Goal: Task Accomplishment & Management: Use online tool/utility

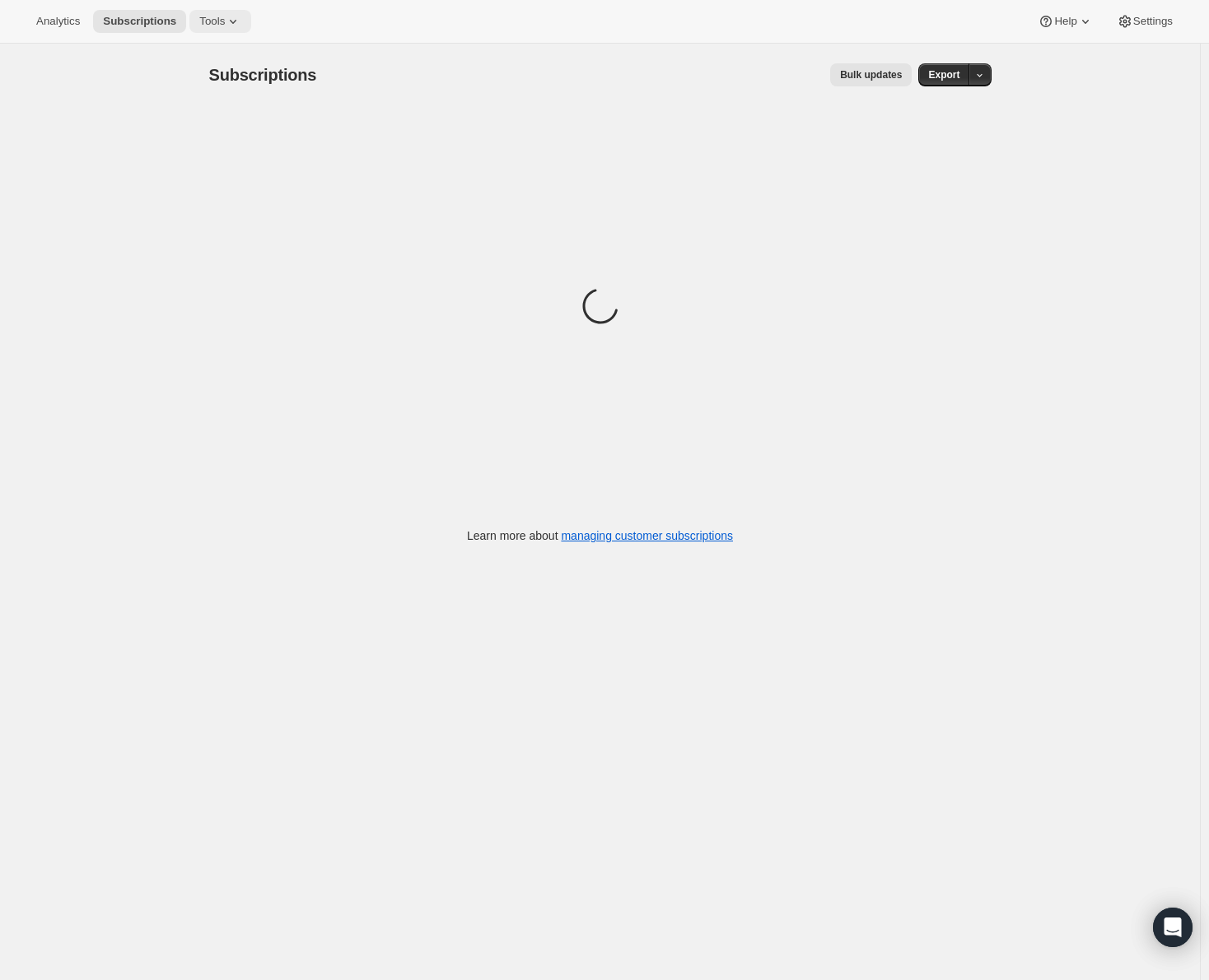
click at [216, 19] on span "Tools" at bounding box center [212, 21] width 25 height 14
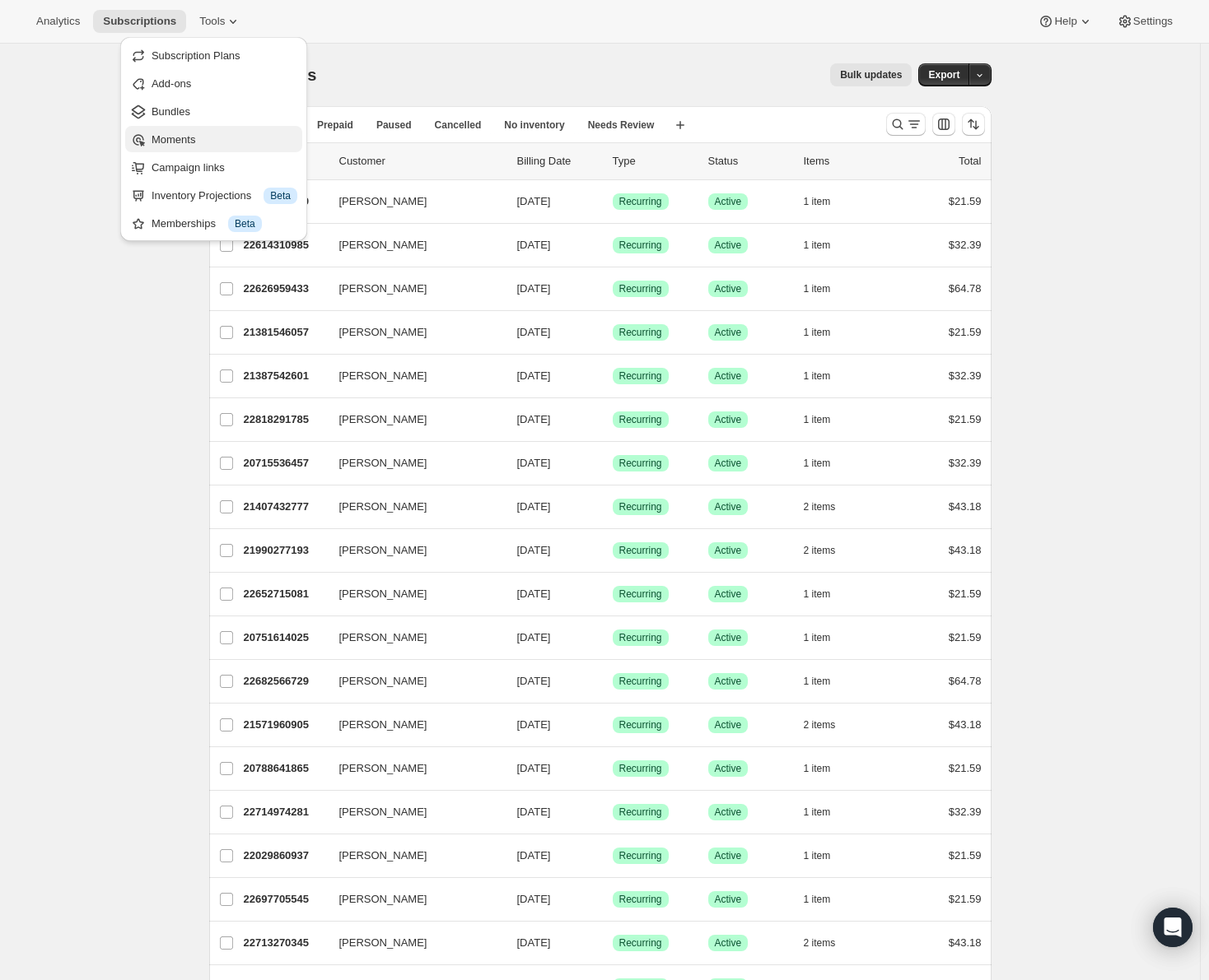
click at [196, 133] on span "Moments" at bounding box center [173, 139] width 44 height 13
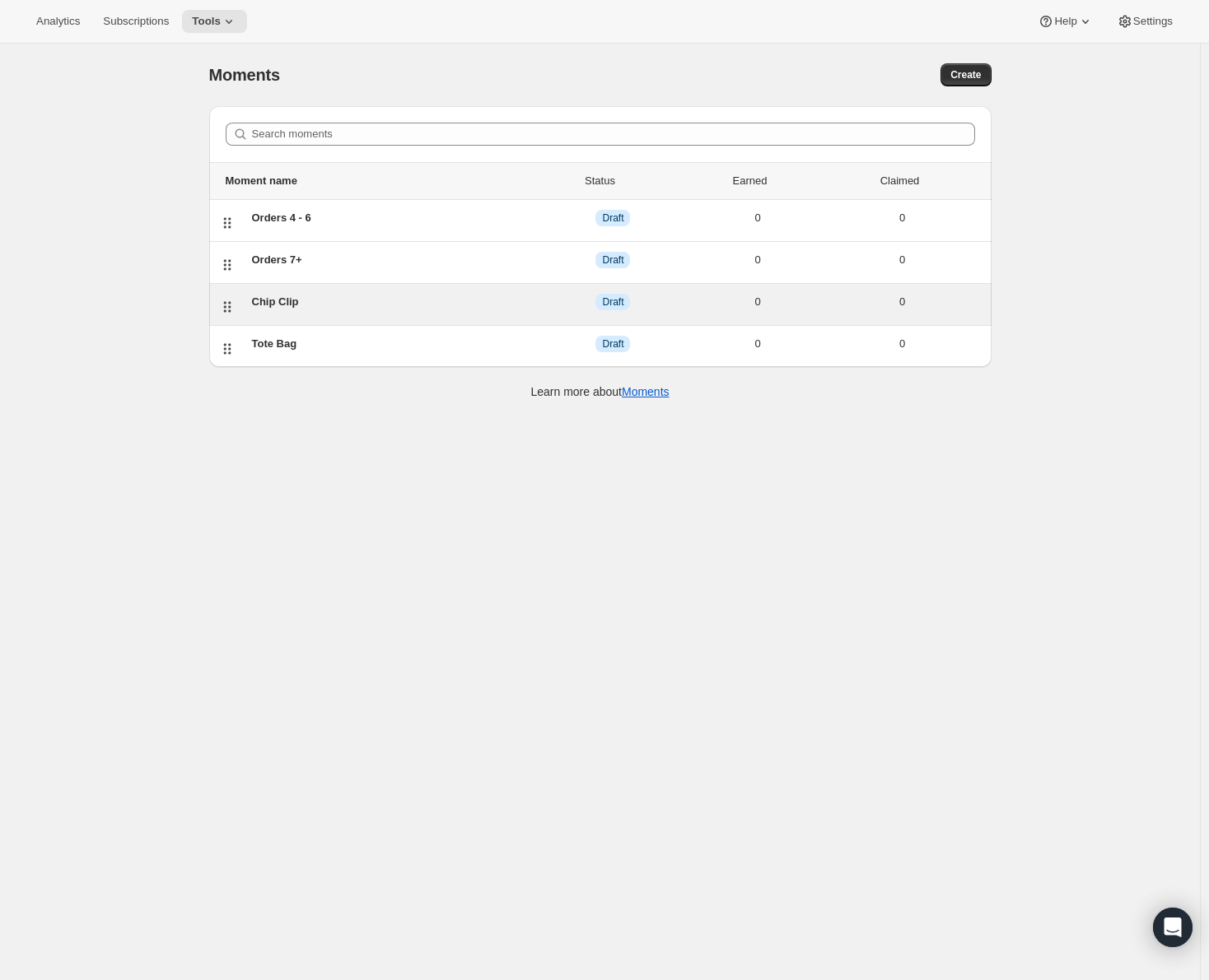
click at [281, 302] on div "Chip Clip" at bounding box center [396, 301] width 289 height 17
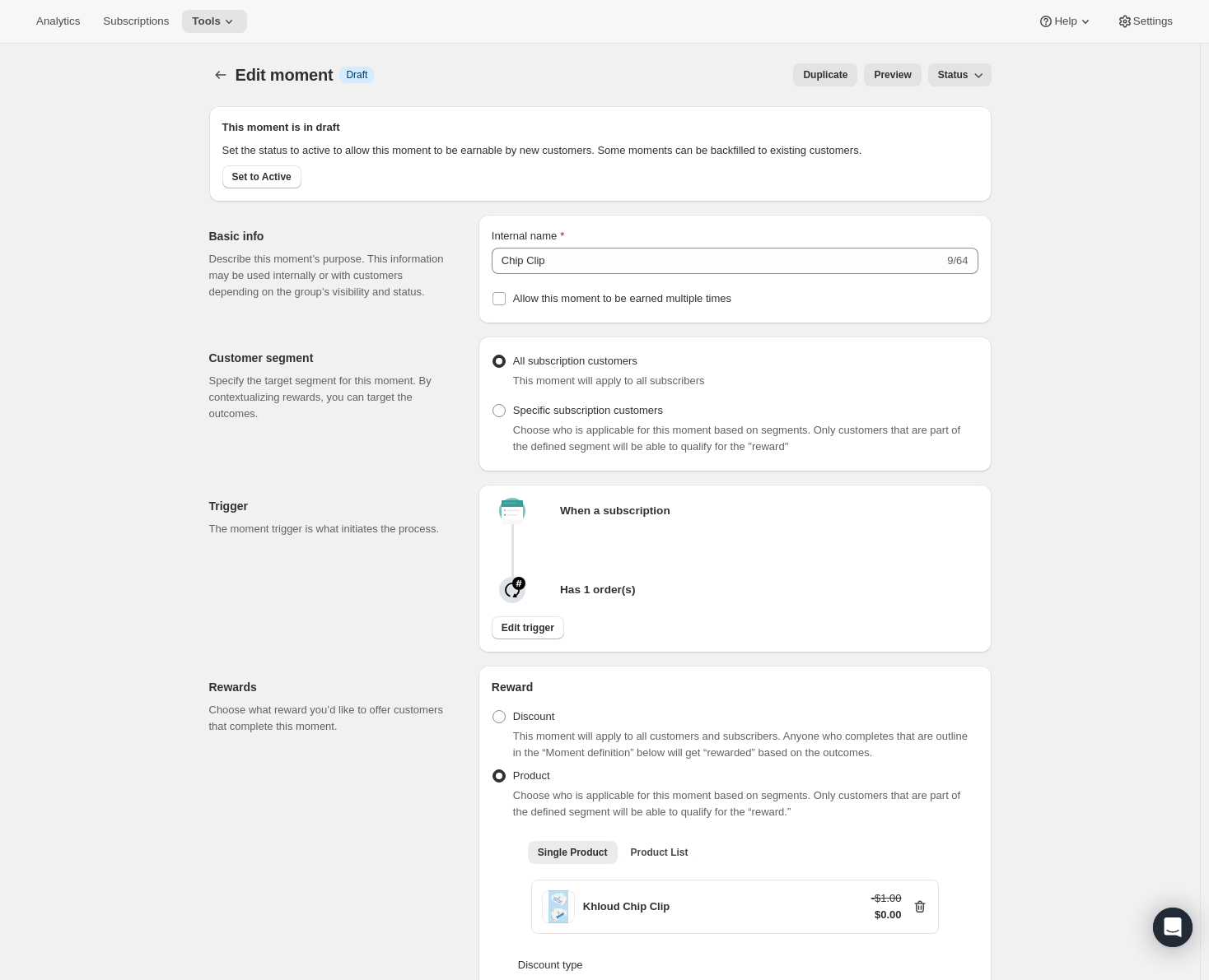
click at [903, 74] on span "Preview" at bounding box center [892, 75] width 37 height 14
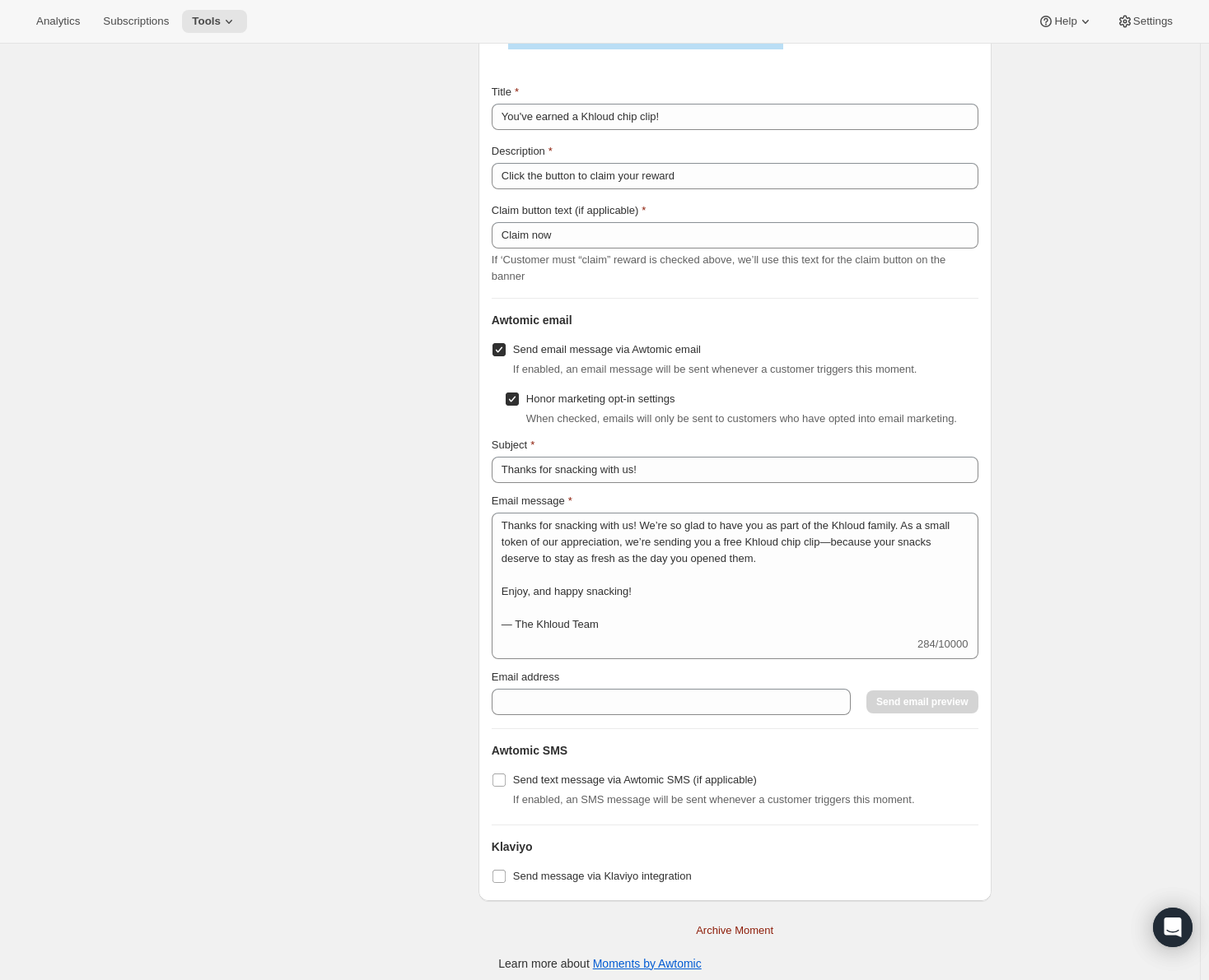
scroll to position [2509, 0]
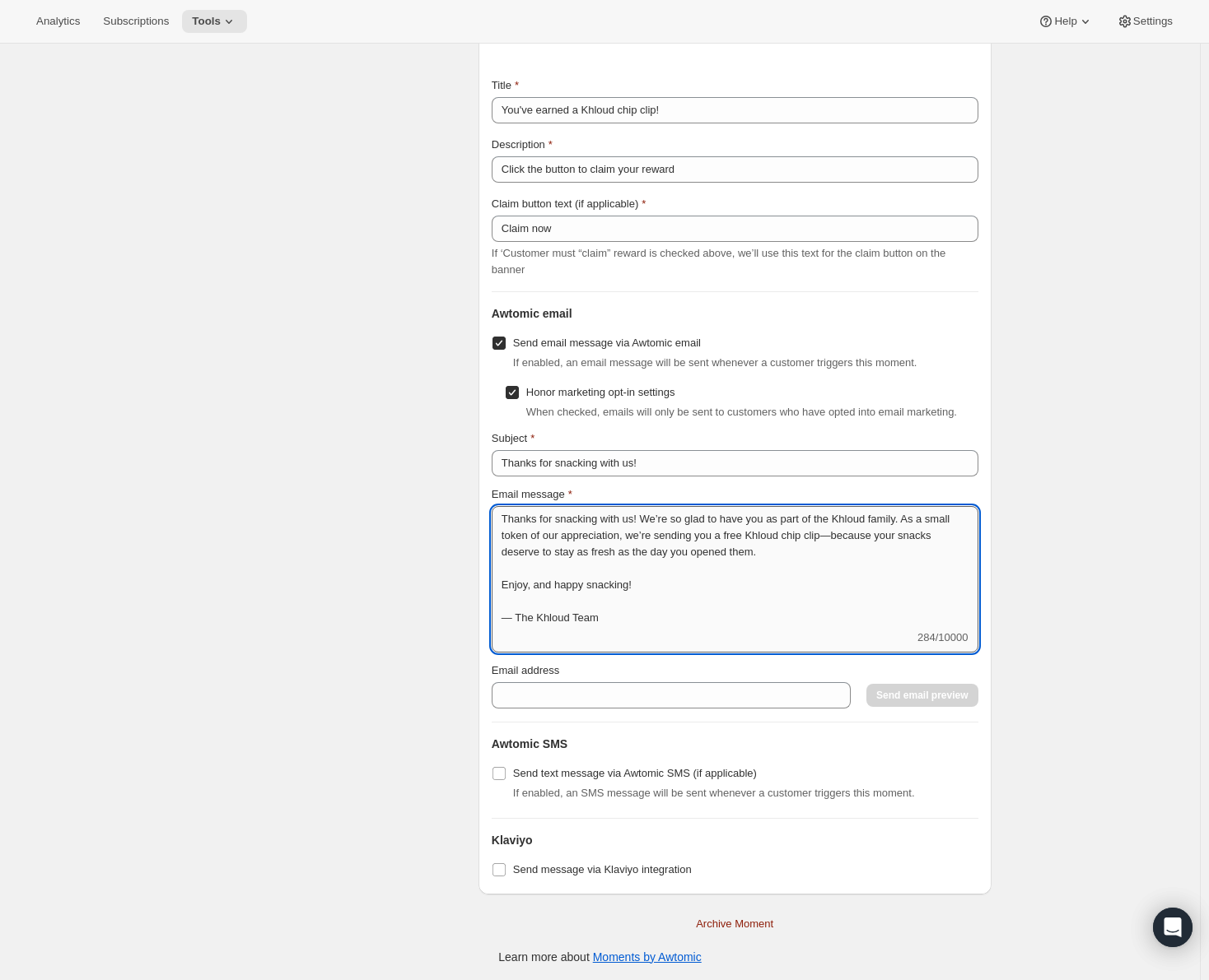
click at [740, 574] on textarea "Thanks for snacking with us! We’re so glad to have you as part of the Khloud fa…" at bounding box center [734, 568] width 486 height 123
drag, startPoint x: 829, startPoint y: 530, endPoint x: 754, endPoint y: 553, distance: 78.4
click at [754, 553] on textarea "Thanks for snacking with us! We’re so glad to have you as part of the Khloud fa…" at bounding box center [734, 568] width 486 height 123
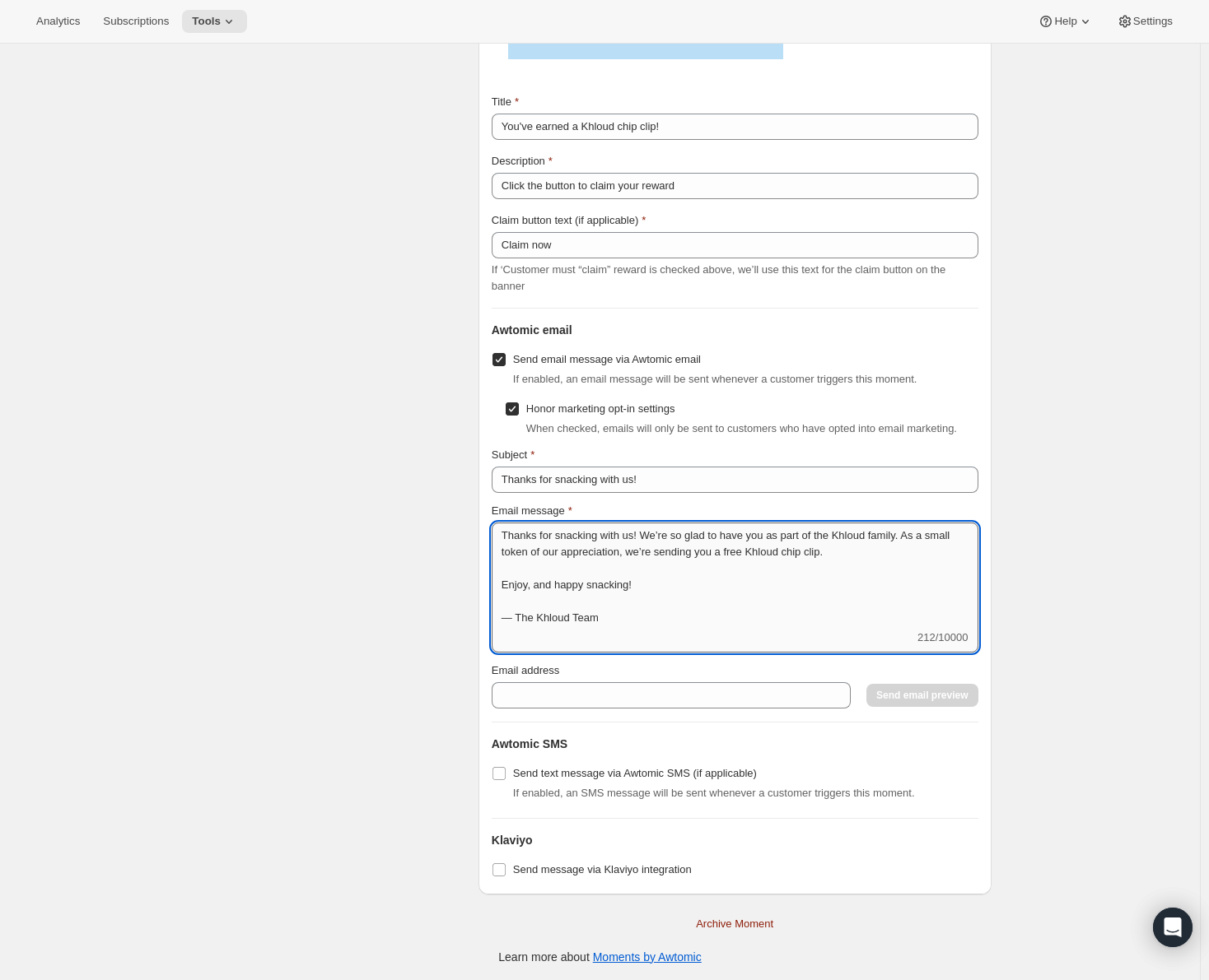
click at [840, 545] on textarea "Thanks for snacking with us! We’re so glad to have you as part of the Khloud fa…" at bounding box center [734, 577] width 486 height 107
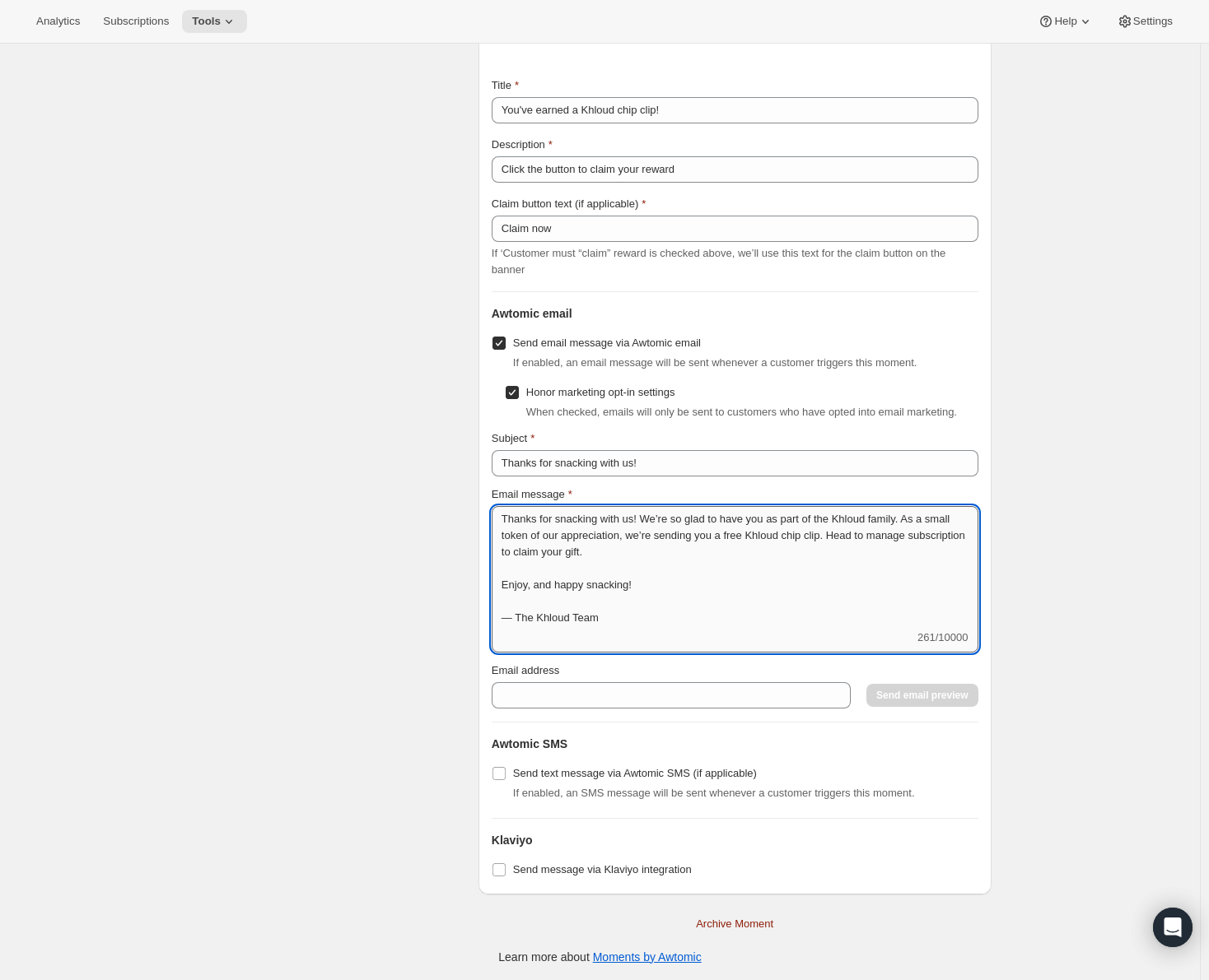
click at [878, 533] on textarea "Thanks for snacking with us! We’re so glad to have you as part of the Khloud fa…" at bounding box center [734, 568] width 486 height 123
click at [512, 546] on textarea "Thanks for snacking with us! We’re so glad to have you as part of the Khloud fa…" at bounding box center [734, 568] width 486 height 123
drag, startPoint x: 831, startPoint y: 533, endPoint x: 868, endPoint y: 535, distance: 37.1
click at [868, 535] on textarea "Thanks for snacking with us! We’re so glad to have you as part of the Khloud fa…" at bounding box center [734, 568] width 486 height 123
click at [508, 552] on textarea "Thanks for snacking with us! We’re so glad to have you as part of the Khloud fa…" at bounding box center [734, 568] width 486 height 123
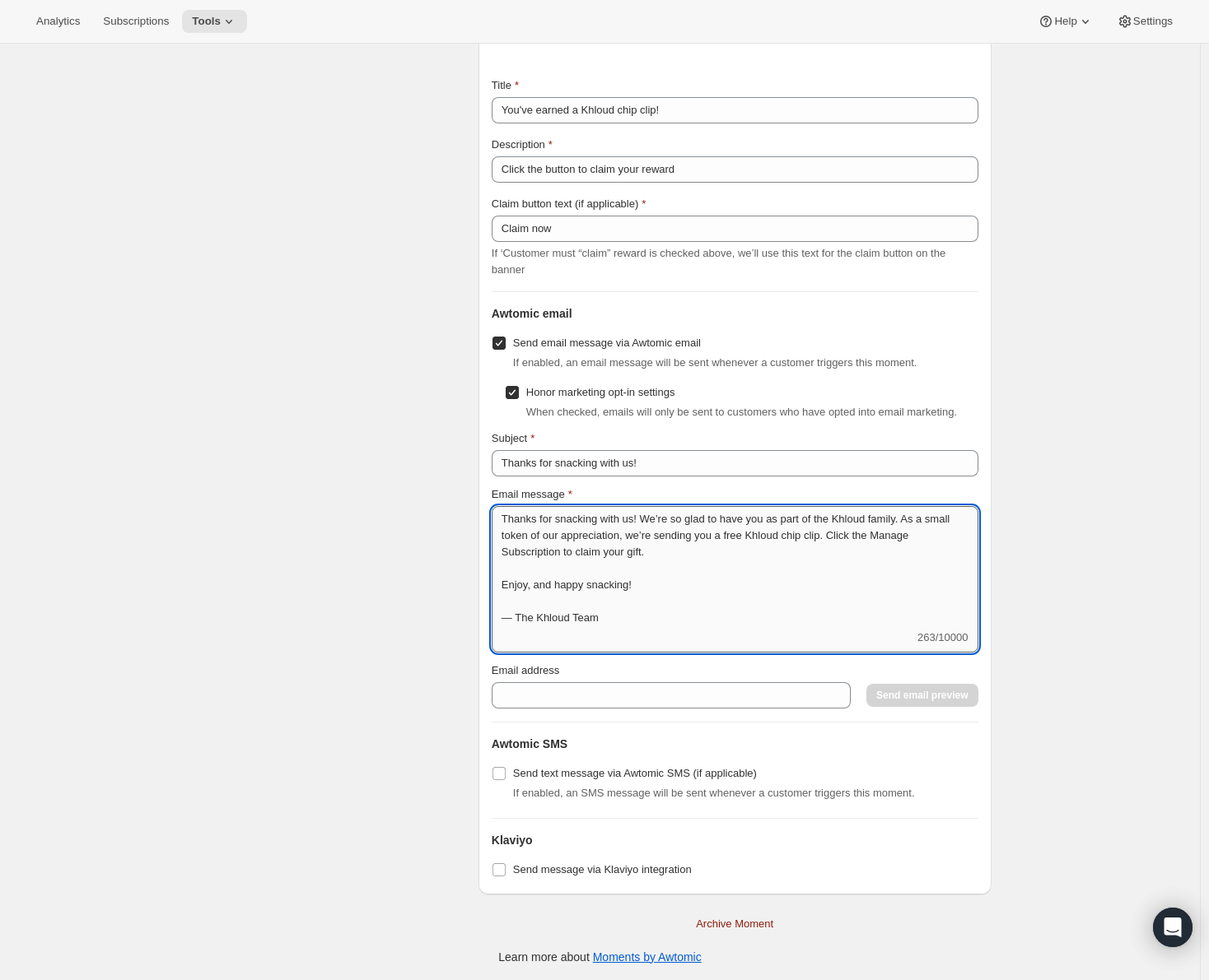
click at [873, 530] on textarea "Thanks for snacking with us! We’re so glad to have you as part of the Khloud fa…" at bounding box center [734, 568] width 486 height 123
click at [563, 552] on textarea "Thanks for snacking with us! We’re so glad to have you as part of the Khloud fa…" at bounding box center [734, 568] width 486 height 123
click at [738, 556] on textarea "Thanks for snacking with us! We’re so glad to have you as part of the Khloud fa…" at bounding box center [734, 568] width 486 height 123
drag, startPoint x: 873, startPoint y: 534, endPoint x: 566, endPoint y: 552, distance: 307.5
click at [566, 552] on textarea "Thanks for snacking with us! We’re so glad to have you as part of the Khloud fa…" at bounding box center [734, 568] width 486 height 123
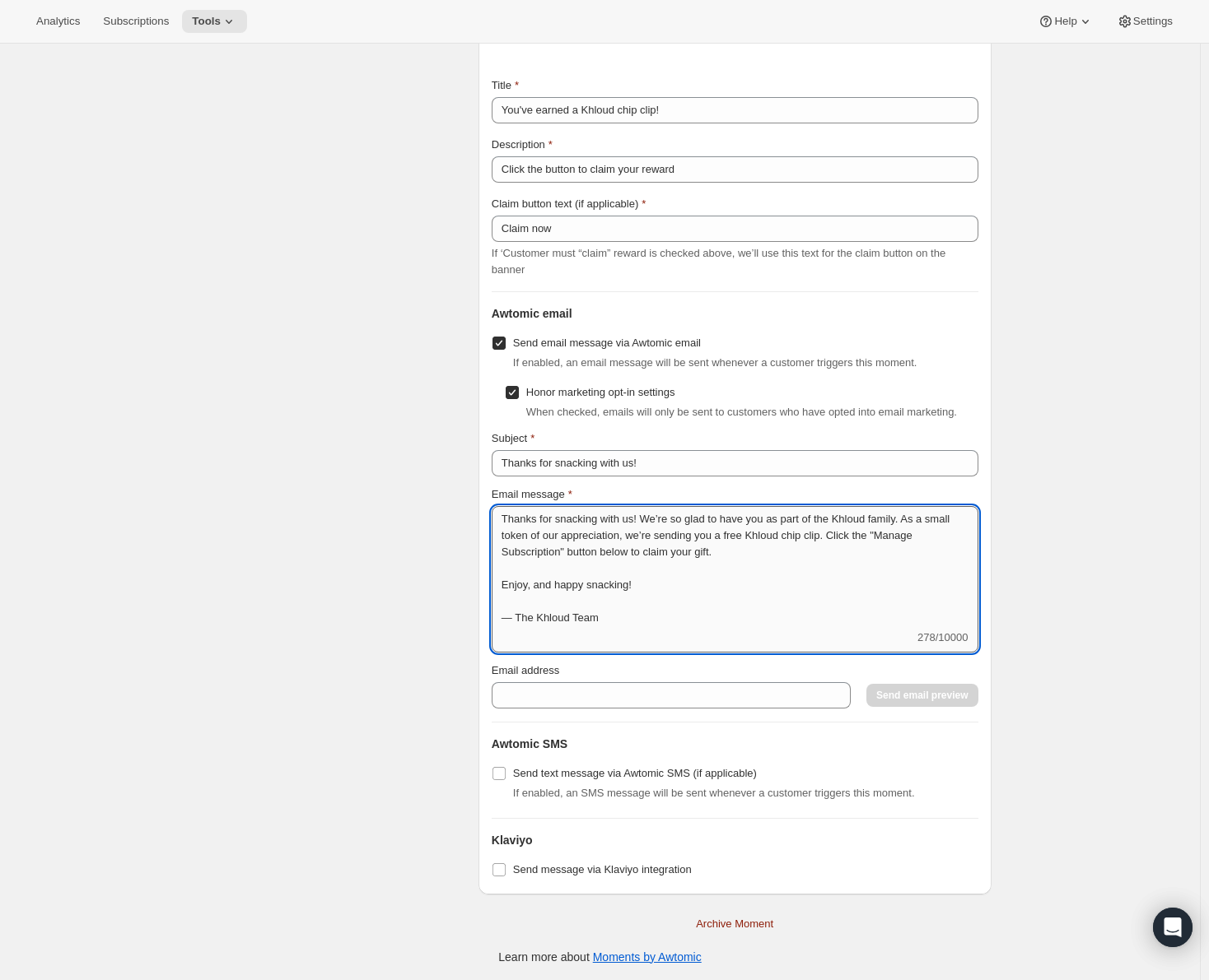
click at [655, 550] on textarea "Thanks for snacking with us! We’re so glad to have you as part of the Khloud fa…" at bounding box center [734, 568] width 486 height 123
click at [790, 553] on textarea "Thanks for snacking with us! We’re so glad to have you as part of the Khloud fa…" at bounding box center [734, 568] width 486 height 123
click at [727, 606] on textarea "Thanks for snacking with us! We’re so glad to have you as part of the Khloud fa…" at bounding box center [734, 568] width 486 height 123
type textarea "Thanks for snacking with us! We’re so glad to have you as part of the Khloud fa…"
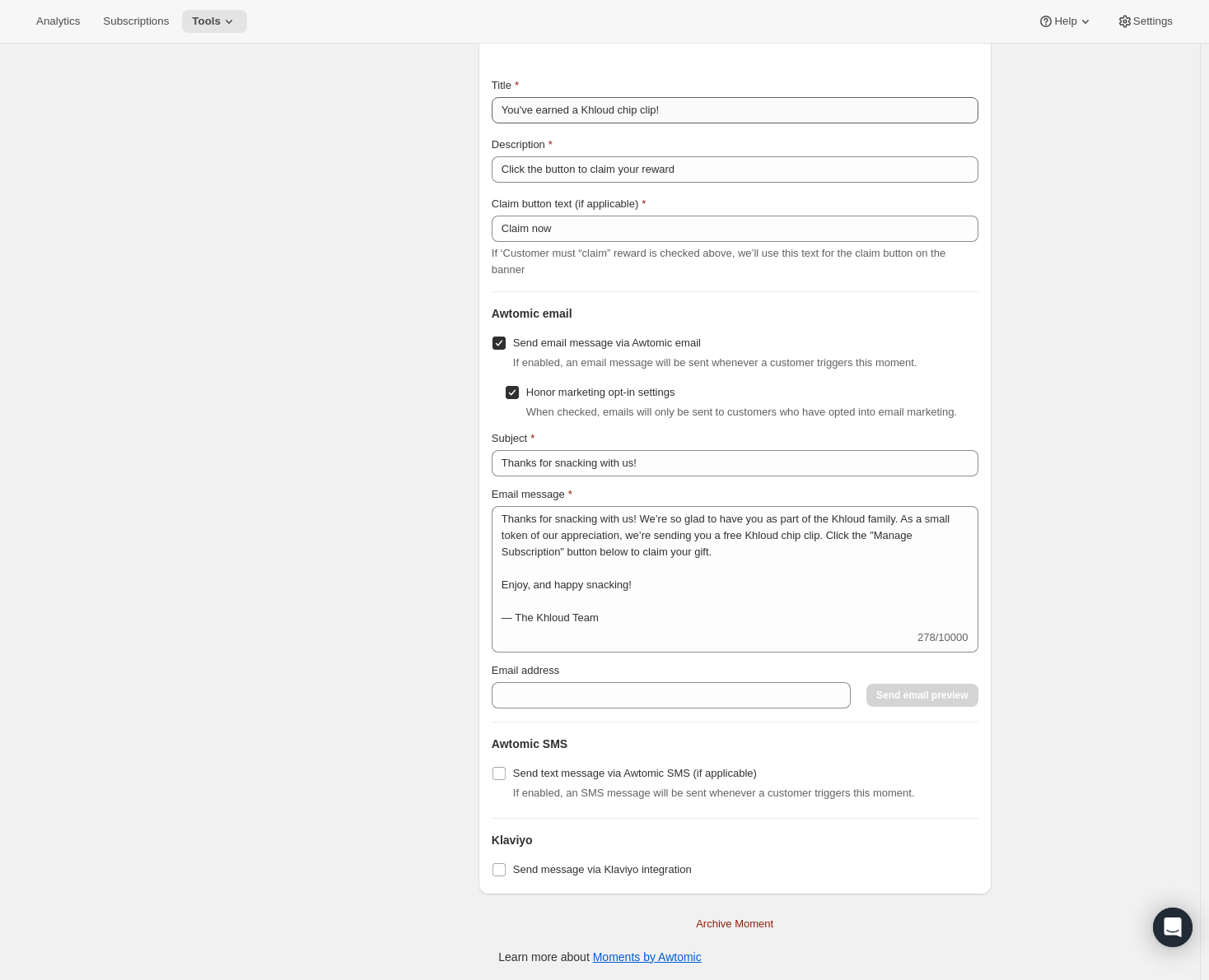
scroll to position [0, 0]
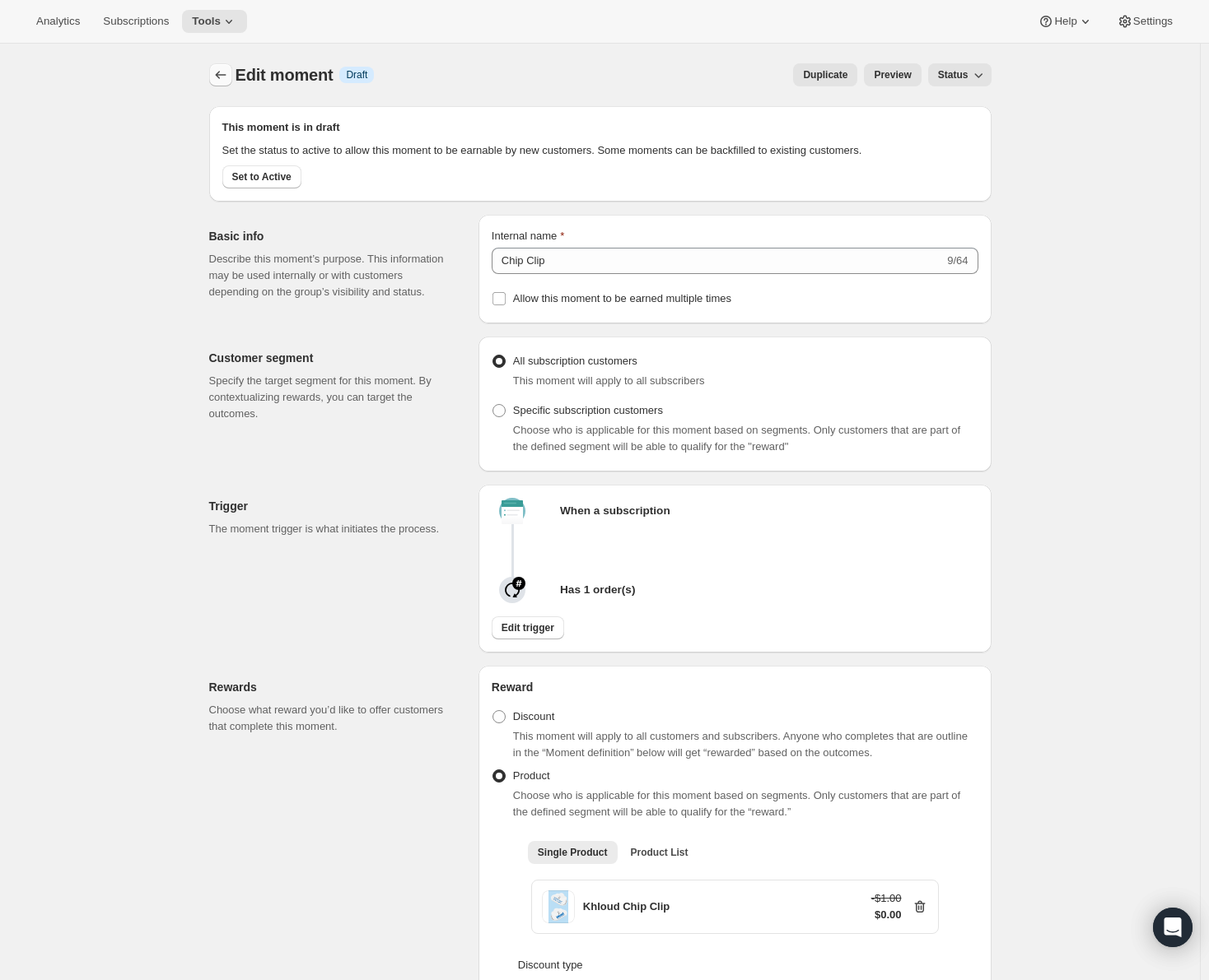
click at [217, 78] on icon "Create moment" at bounding box center [220, 75] width 17 height 17
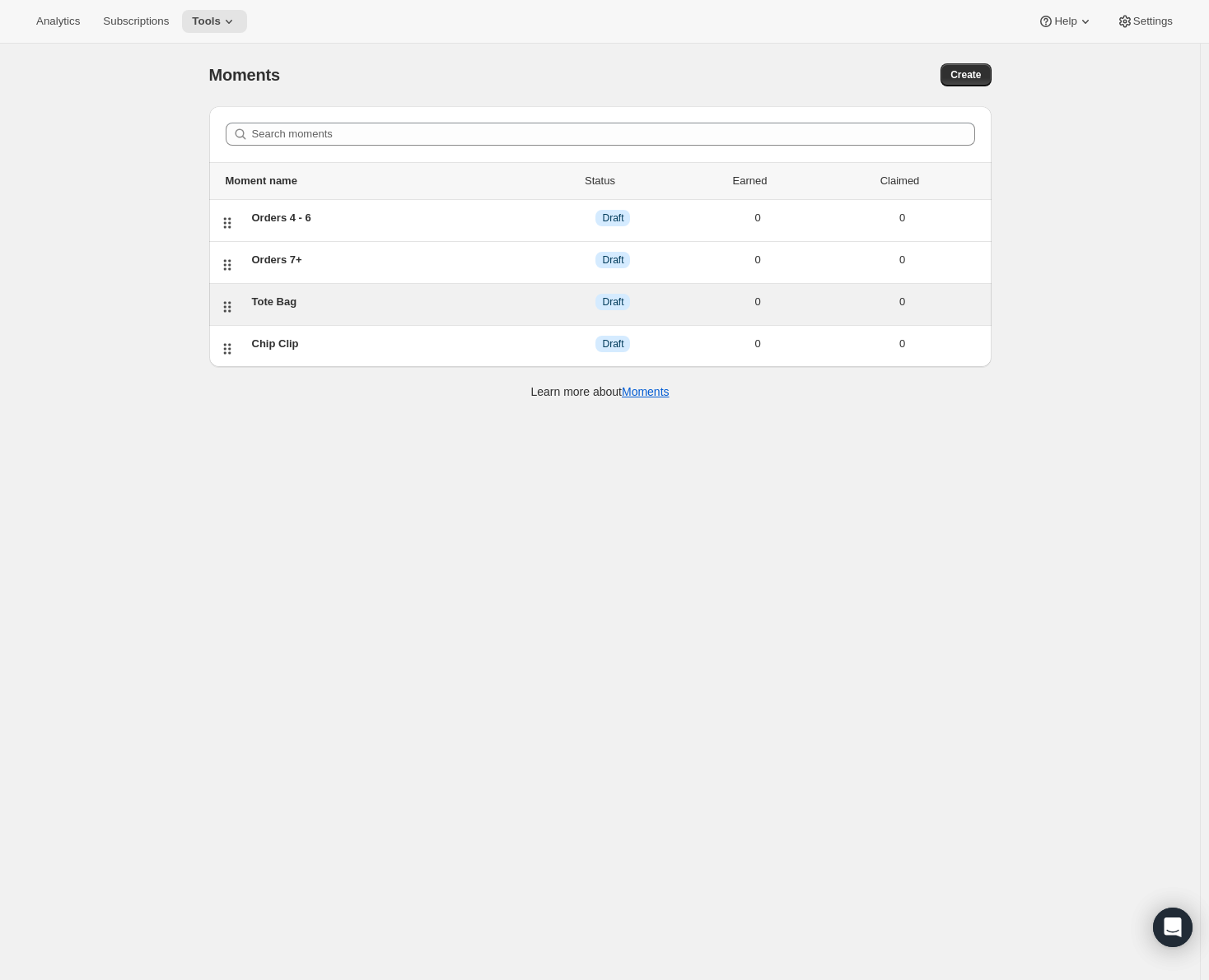
click at [320, 304] on div "Tote Bag" at bounding box center [396, 301] width 289 height 17
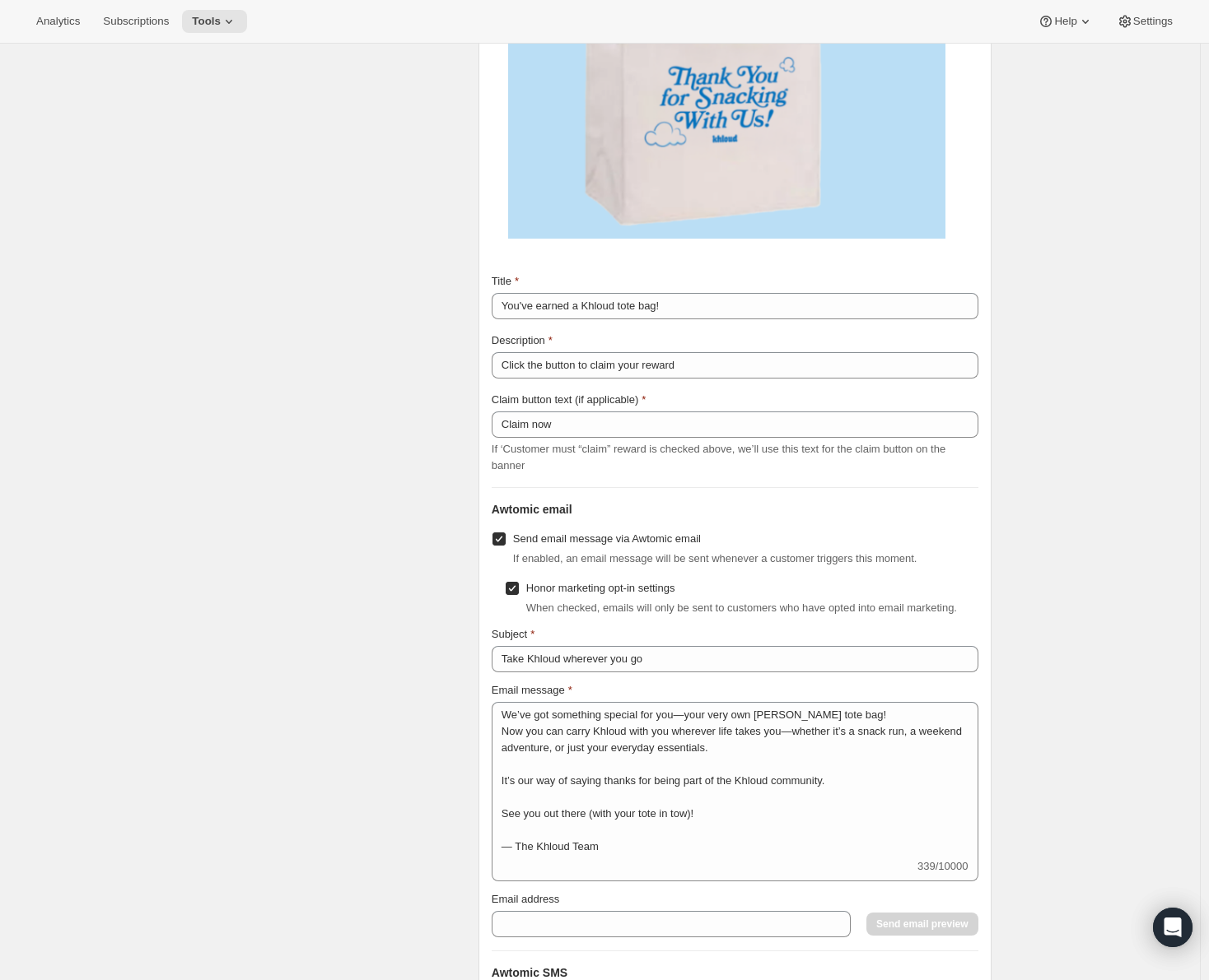
scroll to position [2386, 0]
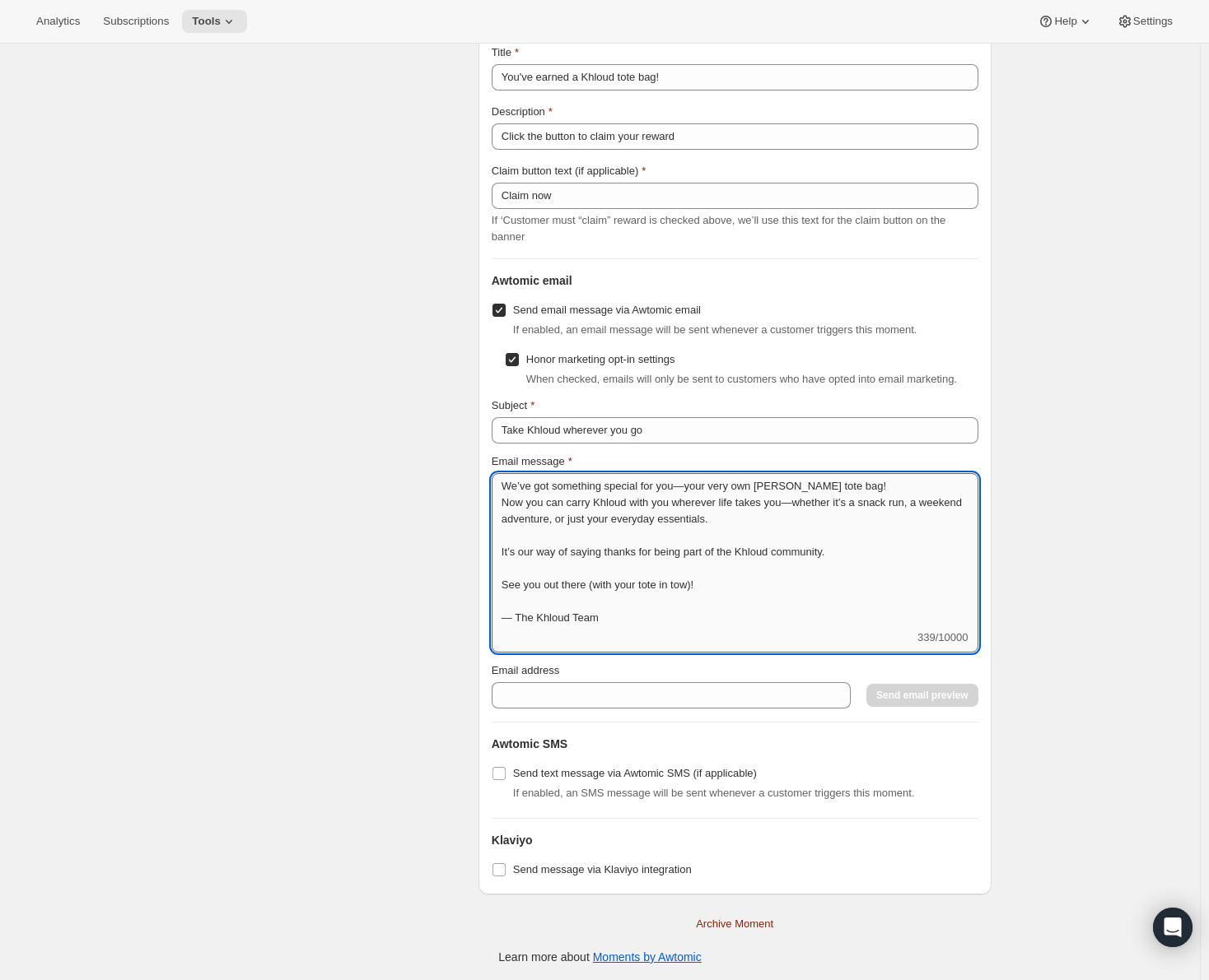
click at [781, 530] on textarea "We’ve got something special for you—your very own [PERSON_NAME] tote bag! Now y…" at bounding box center [734, 551] width 486 height 157
drag, startPoint x: 507, startPoint y: 502, endPoint x: 771, endPoint y: 518, distance: 264.5
click at [771, 518] on textarea "We’ve got something special for you—your very own [PERSON_NAME] tote bag! Now y…" at bounding box center [734, 551] width 486 height 157
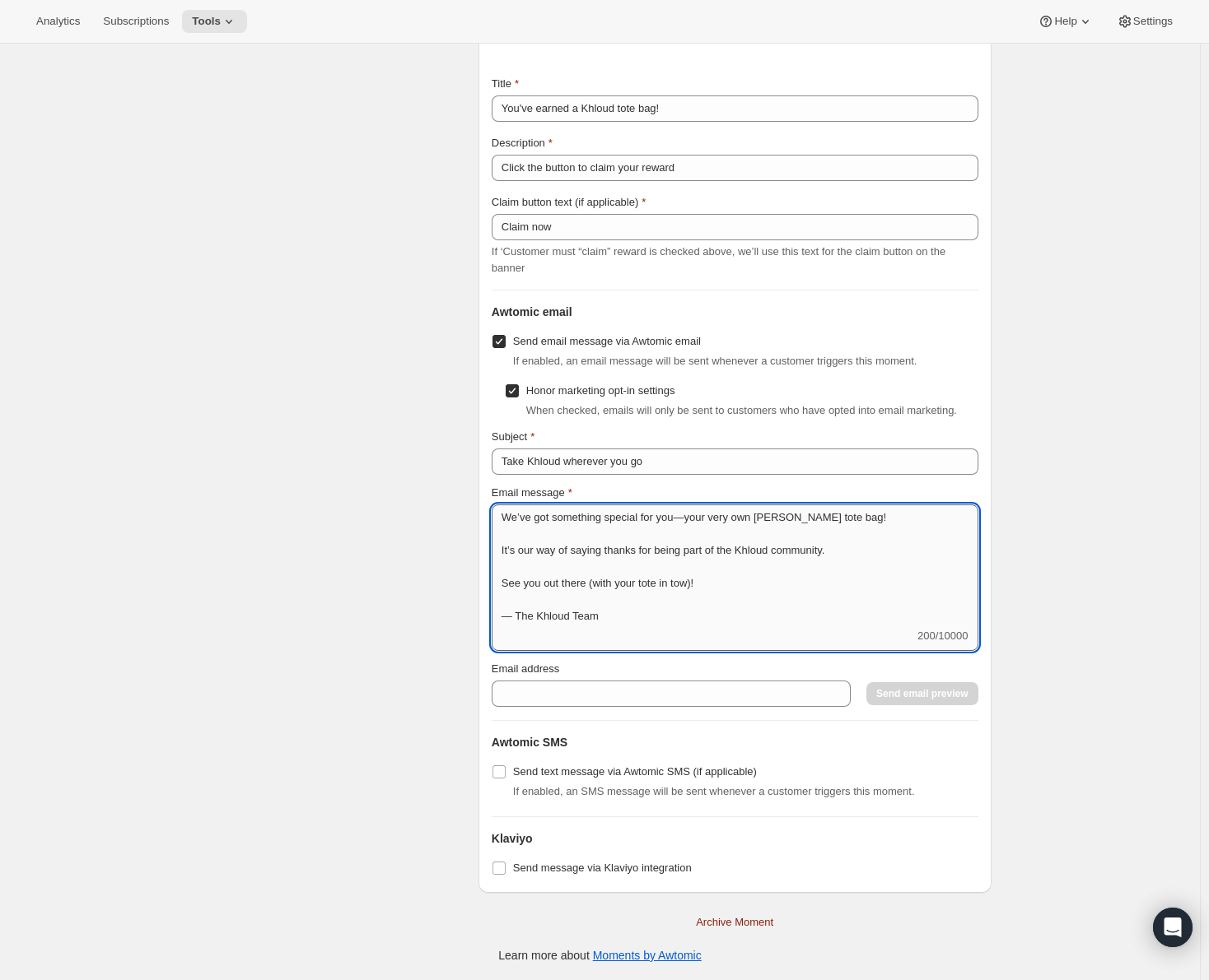
scroll to position [2354, 0]
click at [856, 548] on textarea "We’ve got something special for you—your very own [PERSON_NAME] tote bag! It’s …" at bounding box center [734, 568] width 486 height 123
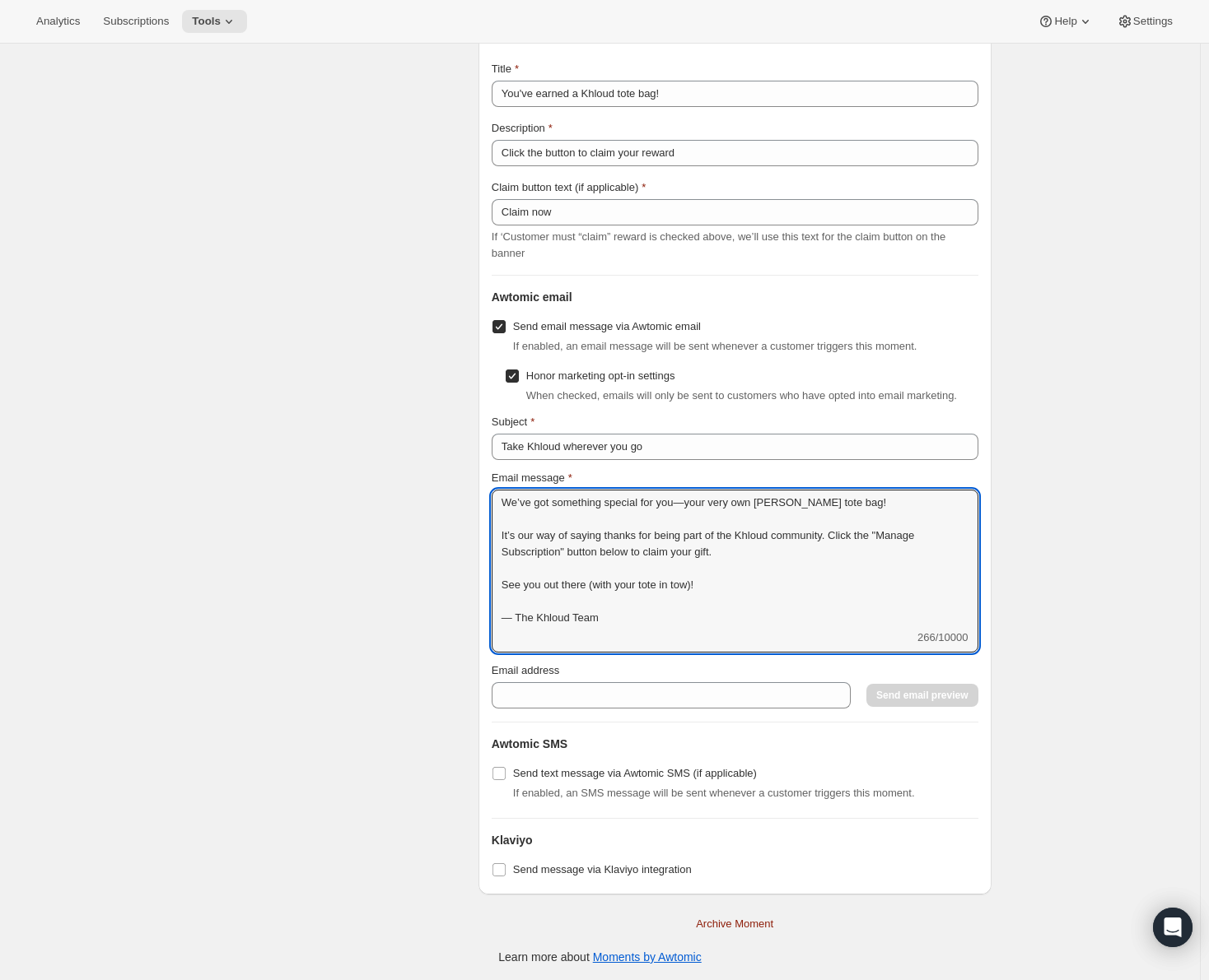
type textarea "We’ve got something special for you—your very own [PERSON_NAME] tote bag! It’s …"
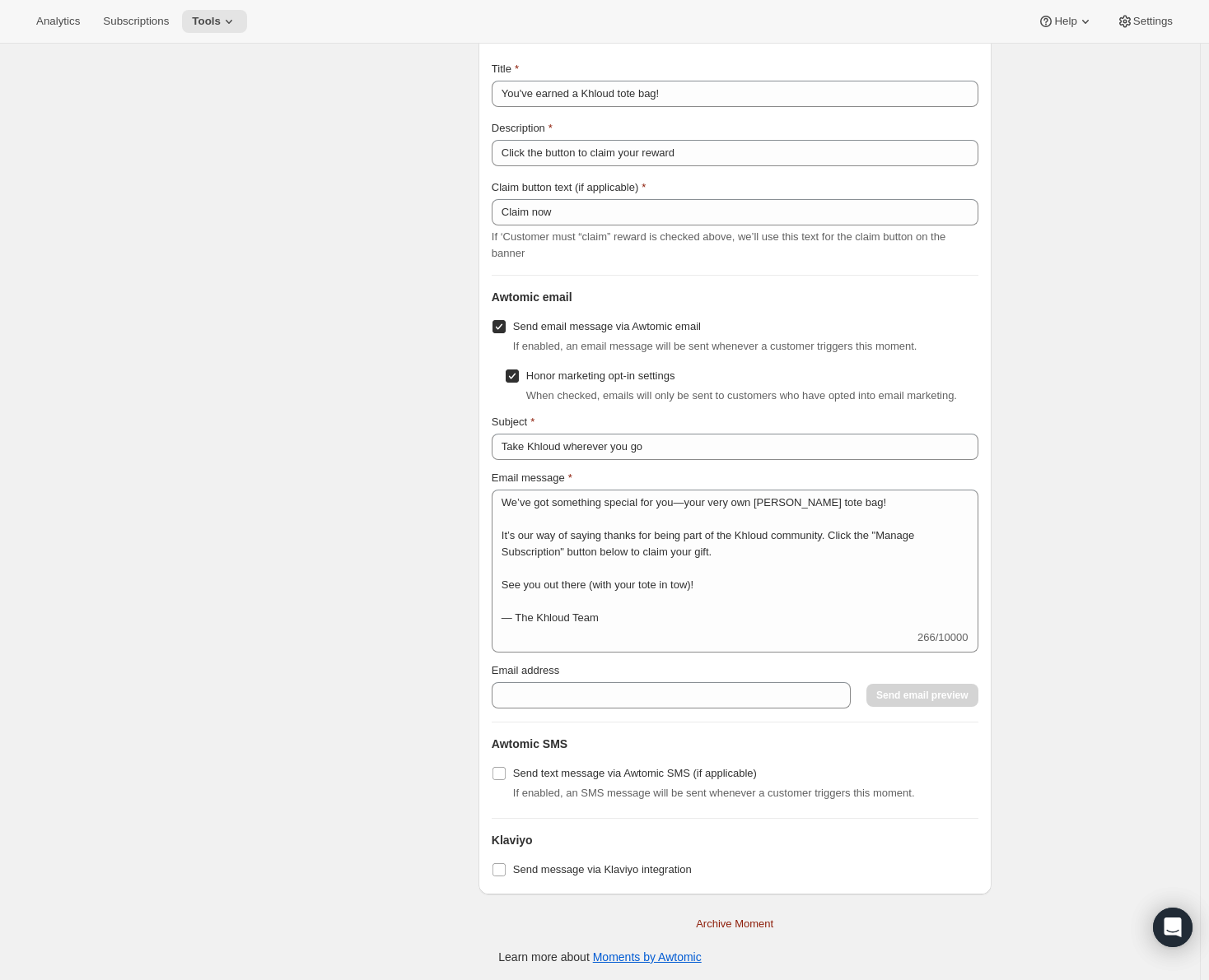
scroll to position [0, 0]
